Goal: Task Accomplishment & Management: Use online tool/utility

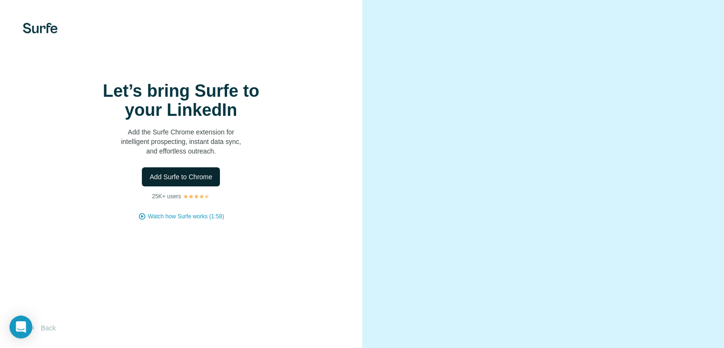
click at [204, 181] on span "Add Surfe to Chrome" at bounding box center [180, 177] width 63 height 10
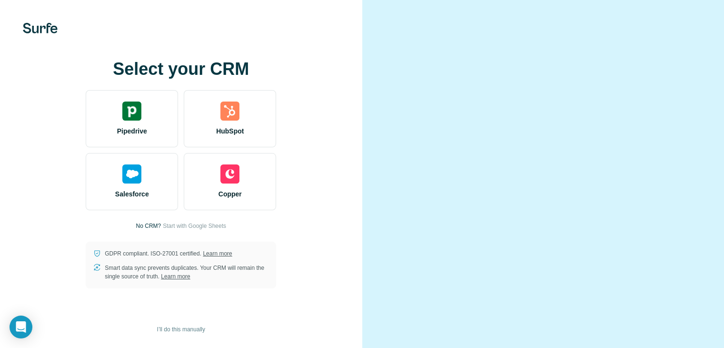
click at [702, 106] on div at bounding box center [543, 174] width 362 height 348
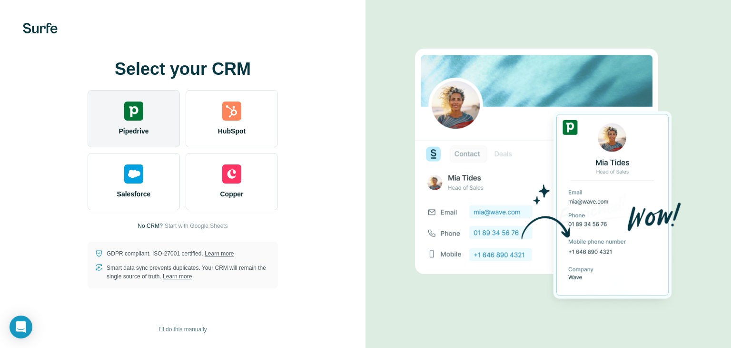
click at [158, 112] on div "Pipedrive" at bounding box center [134, 118] width 92 height 57
